Goal: Task Accomplishment & Management: Manage account settings

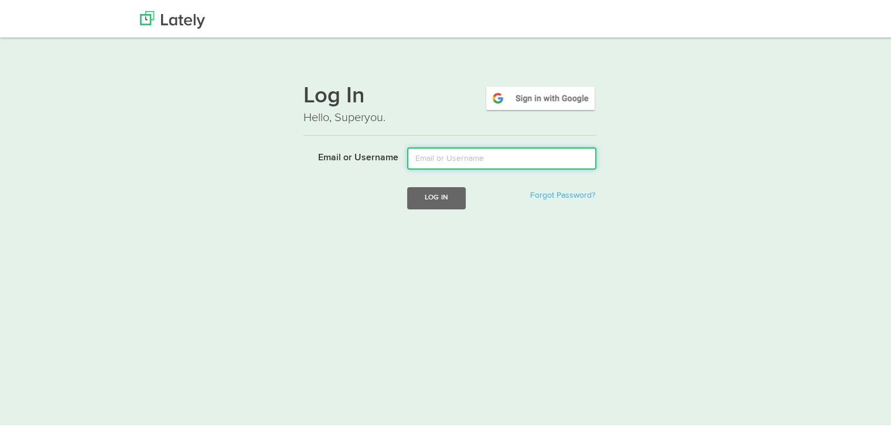
click at [436, 159] on input "Email or Username" at bounding box center [501, 156] width 189 height 22
type input "c"
type input "[DOMAIN_NAME][EMAIL_ADDRESS][DOMAIN_NAME]"
click at [407, 185] on button "Log In" at bounding box center [436, 196] width 59 height 22
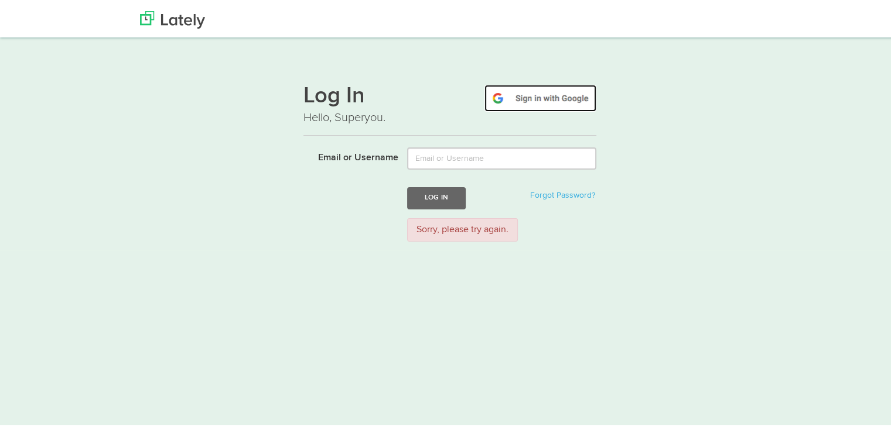
click at [572, 94] on img at bounding box center [540, 96] width 112 height 27
